Goal: Information Seeking & Learning: Learn about a topic

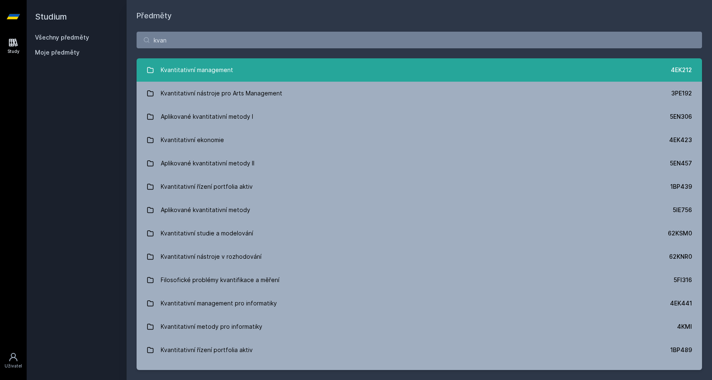
type input "kvan"
click at [199, 78] on link "Kvantitativní management 4EK212" at bounding box center [419, 69] width 565 height 23
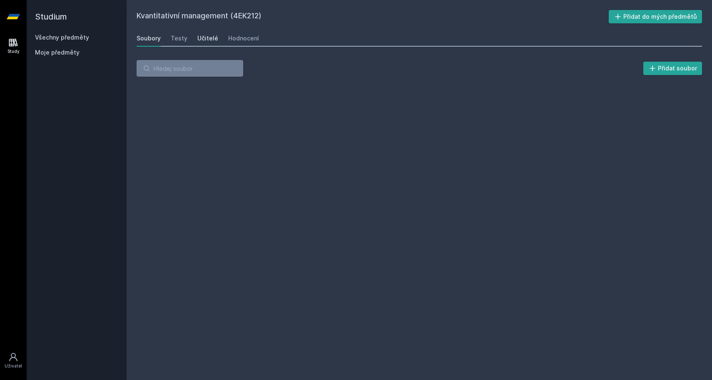
click at [205, 42] on link "Učitelé" at bounding box center [207, 38] width 21 height 17
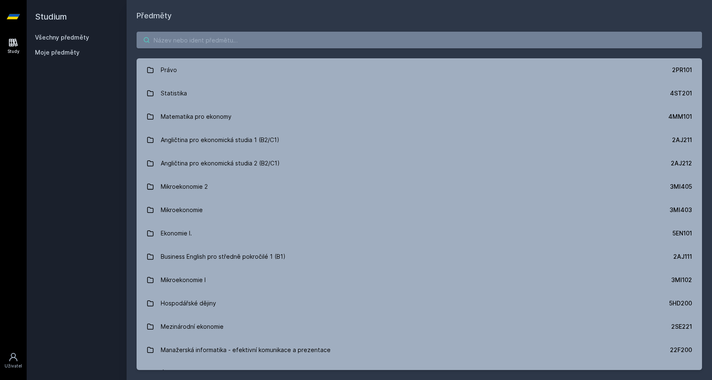
click at [213, 44] on input "search" at bounding box center [419, 40] width 565 height 17
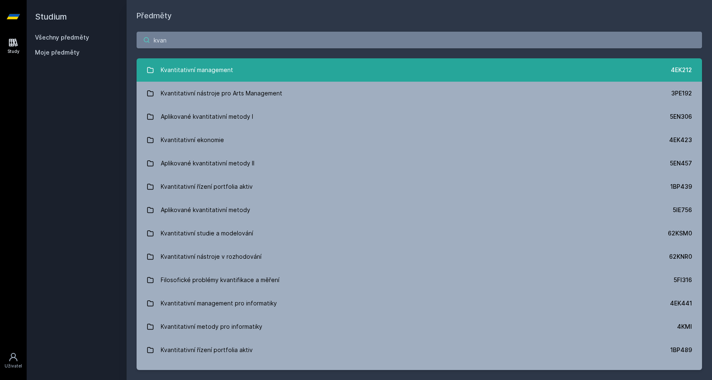
type input "kvan"
click at [180, 71] on div "Kvantitativní management" at bounding box center [197, 70] width 72 height 17
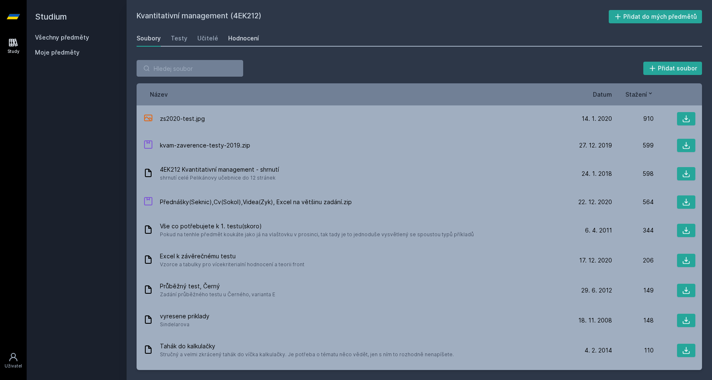
click at [234, 38] on div "Hodnocení" at bounding box center [243, 38] width 31 height 8
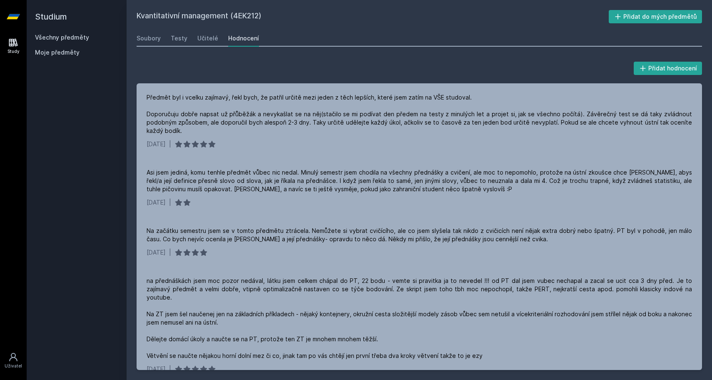
click at [74, 35] on link "Všechny předměty" at bounding box center [62, 37] width 54 height 7
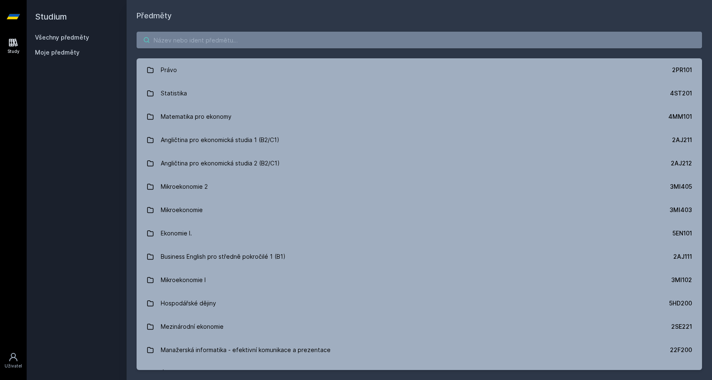
click at [184, 43] on input "search" at bounding box center [419, 40] width 565 height 17
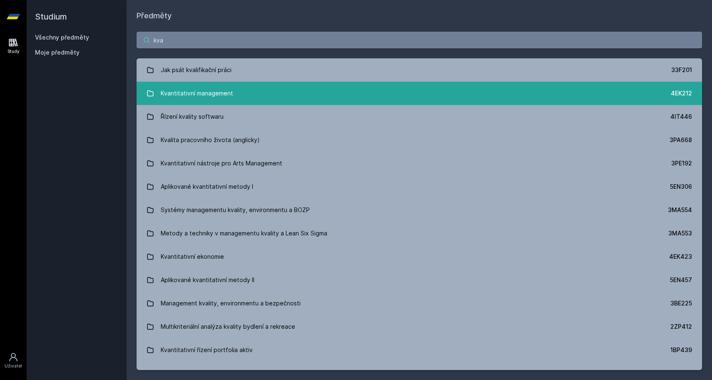
type input "kva"
click at [166, 93] on div "Kvantitativní management" at bounding box center [197, 93] width 72 height 17
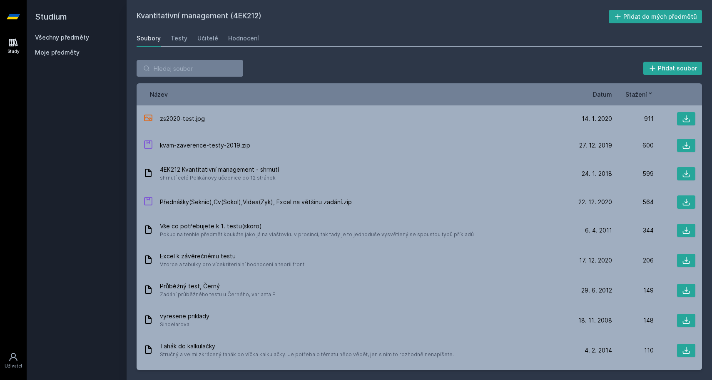
click at [611, 95] on span "Datum" at bounding box center [602, 94] width 19 height 9
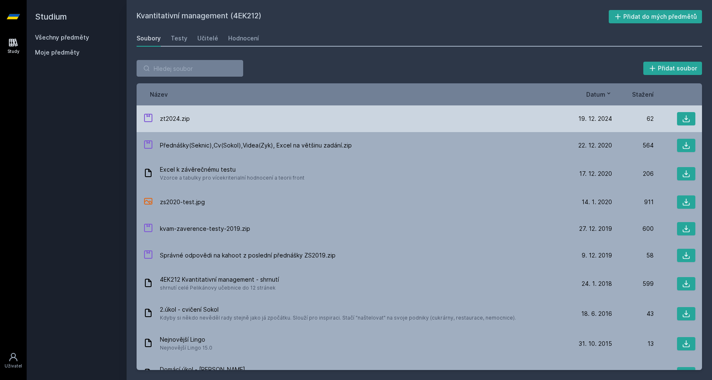
click at [182, 120] on span "zt2024.zip" at bounding box center [175, 118] width 30 height 8
click at [685, 115] on icon at bounding box center [686, 118] width 8 height 8
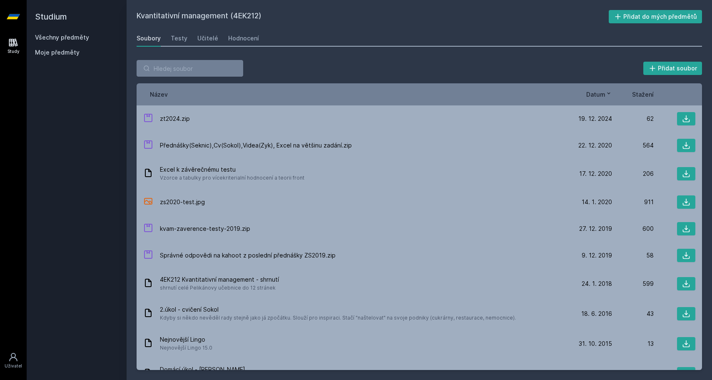
click at [600, 95] on span "Datum" at bounding box center [595, 94] width 19 height 9
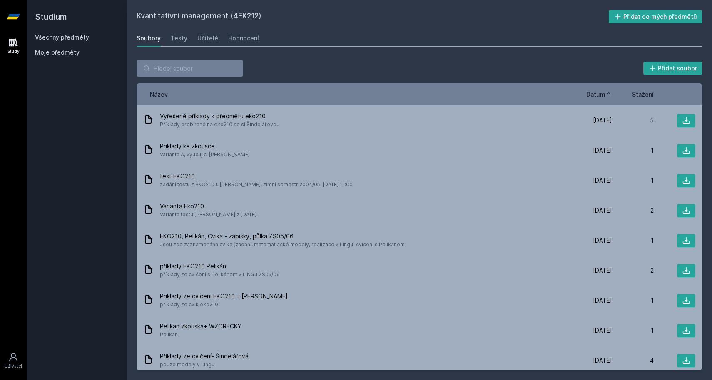
click at [600, 95] on span "Datum" at bounding box center [595, 94] width 19 height 9
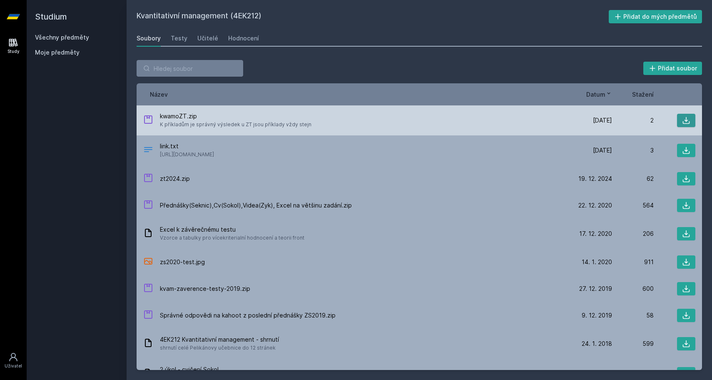
click at [688, 120] on icon at bounding box center [686, 120] width 8 height 8
